Goal: Task Accomplishment & Management: Manage account settings

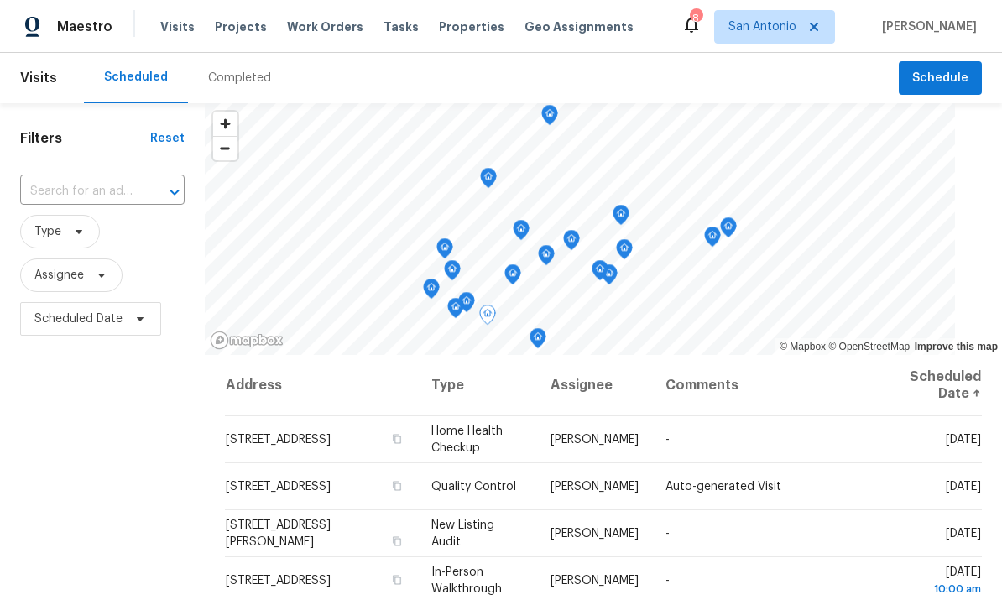
click at [0, 0] on icon at bounding box center [0, 0] width 0 height 0
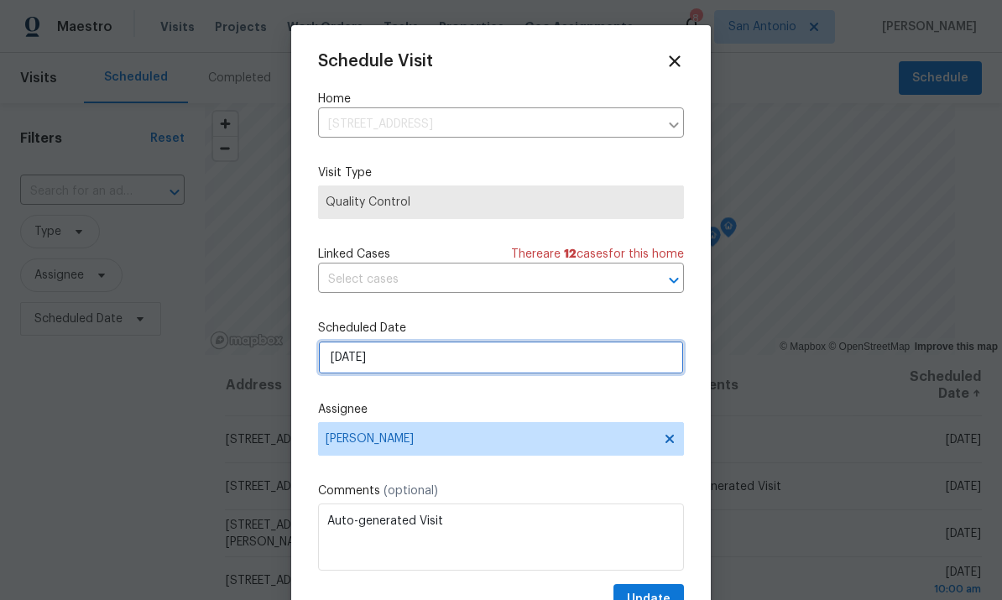
click at [533, 367] on input "9/29/2025" at bounding box center [501, 358] width 366 height 34
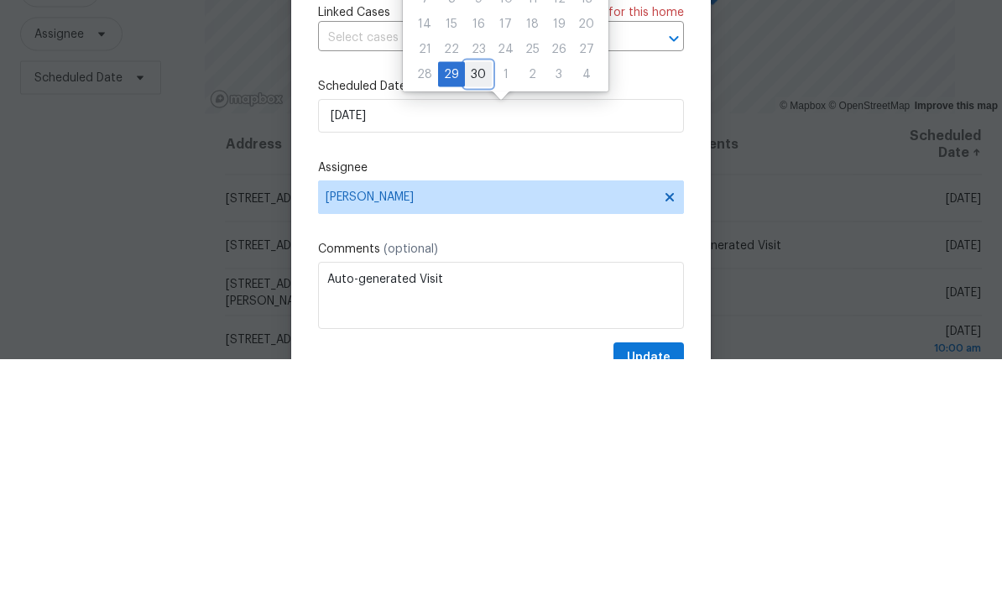
click at [469, 304] on div "30" at bounding box center [478, 315] width 27 height 23
type input "9/30/2025"
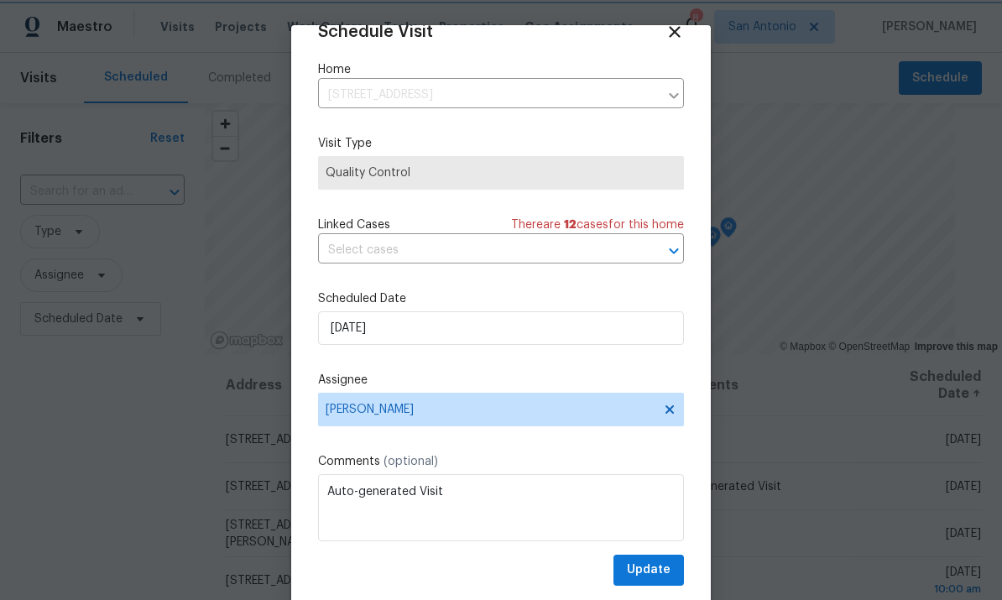
scroll to position [33, 0]
click at [656, 572] on span "Update" at bounding box center [649, 569] width 44 height 21
